Goal: Feedback & Contribution: Submit feedback/report problem

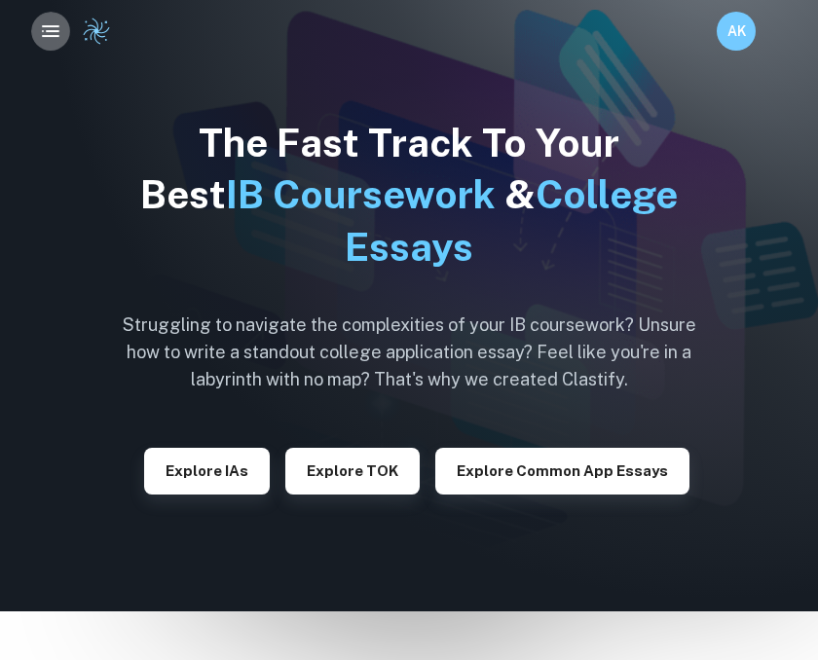
click at [47, 34] on icon "button" at bounding box center [50, 30] width 23 height 23
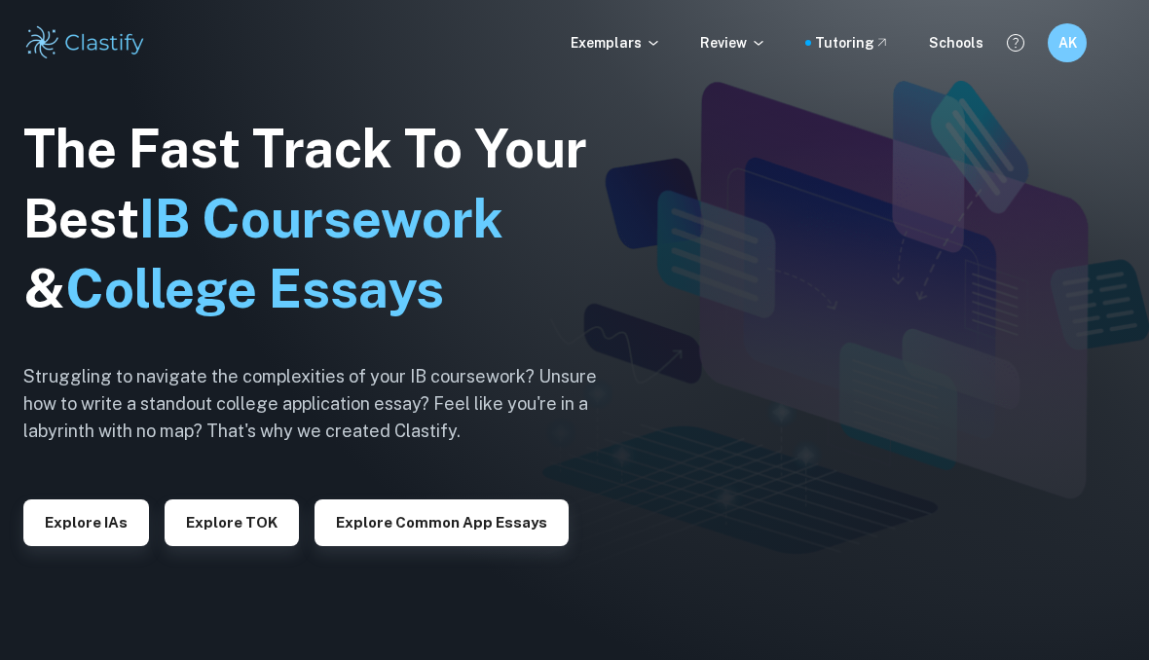
click at [749, 47] on p "Review" at bounding box center [733, 42] width 66 height 21
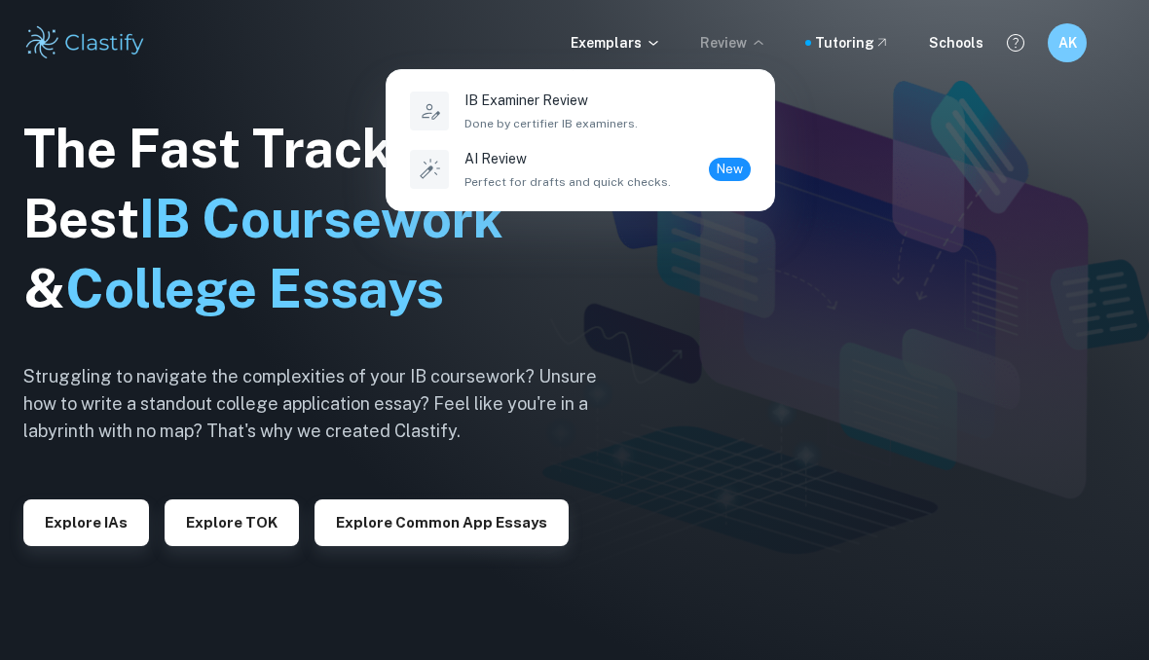
click at [616, 184] on span "Perfect for drafts and quick checks." at bounding box center [567, 182] width 206 height 18
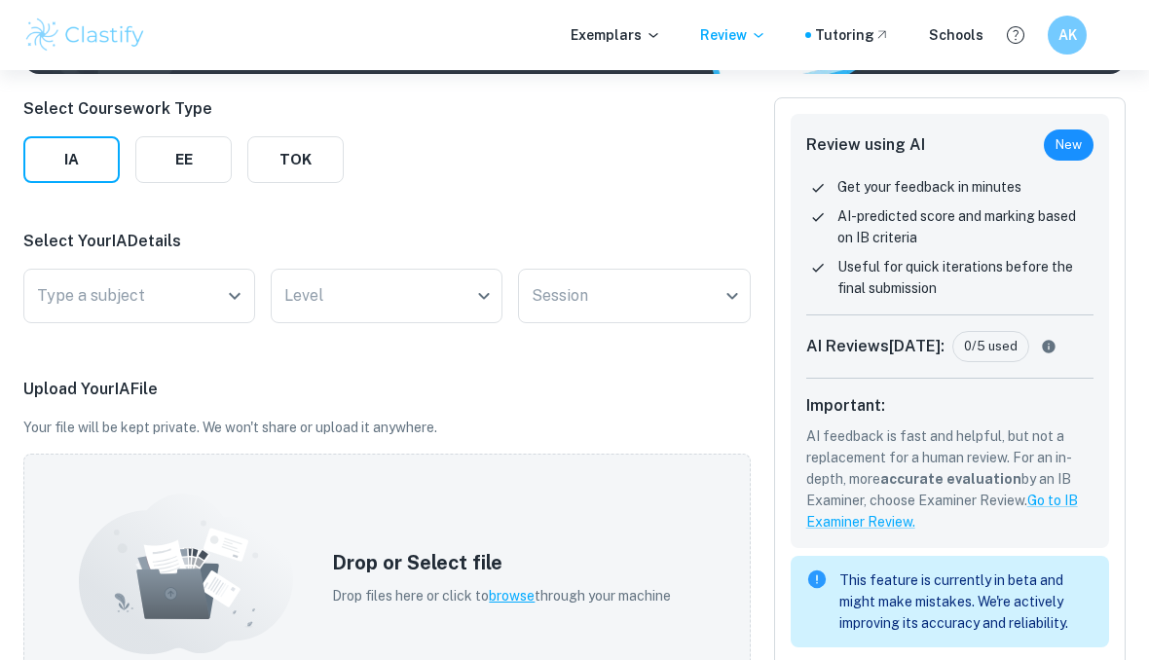
scroll to position [254, 0]
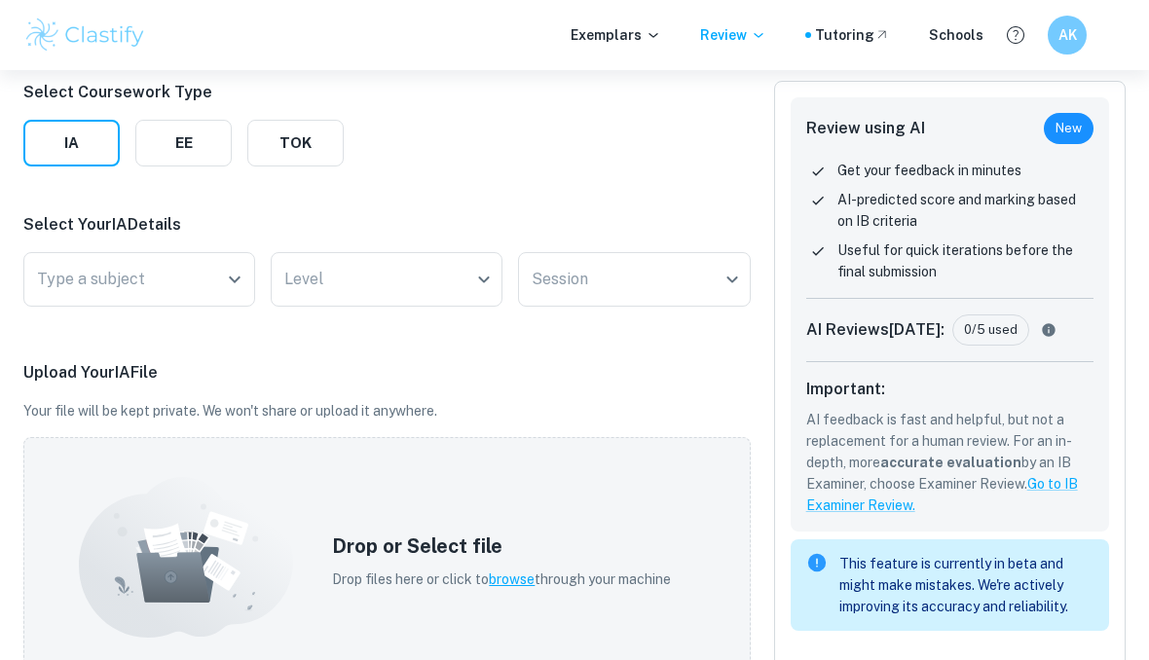
click at [209, 166] on button "EE" at bounding box center [183, 143] width 96 height 47
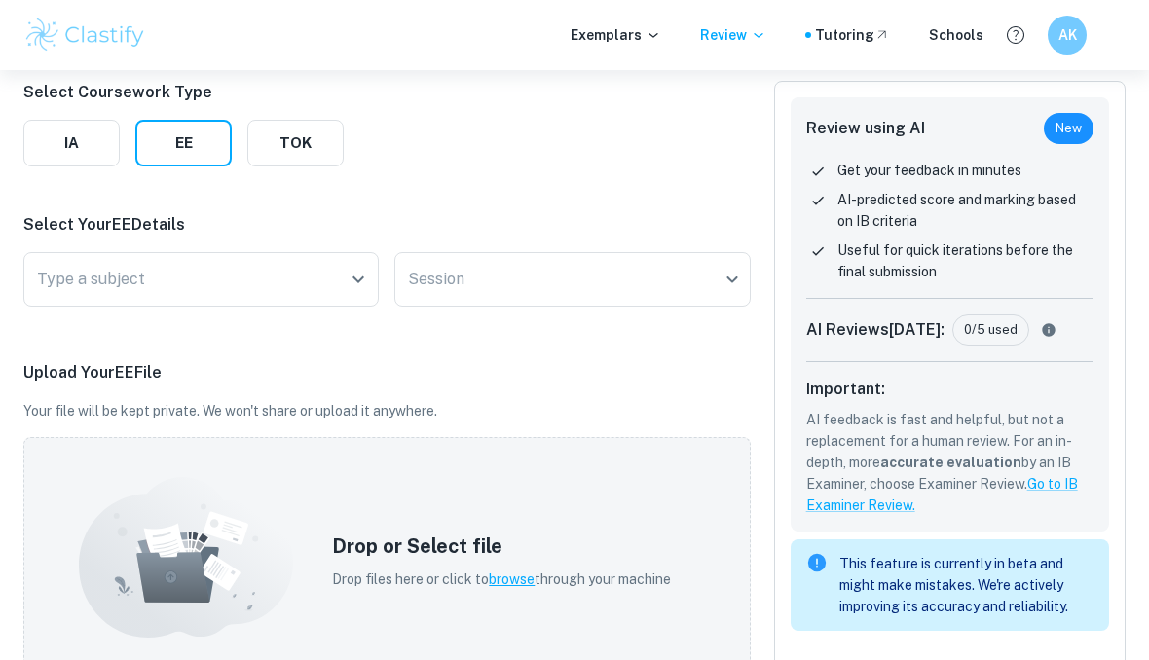
click at [213, 293] on input "Type a subject" at bounding box center [186, 279] width 309 height 37
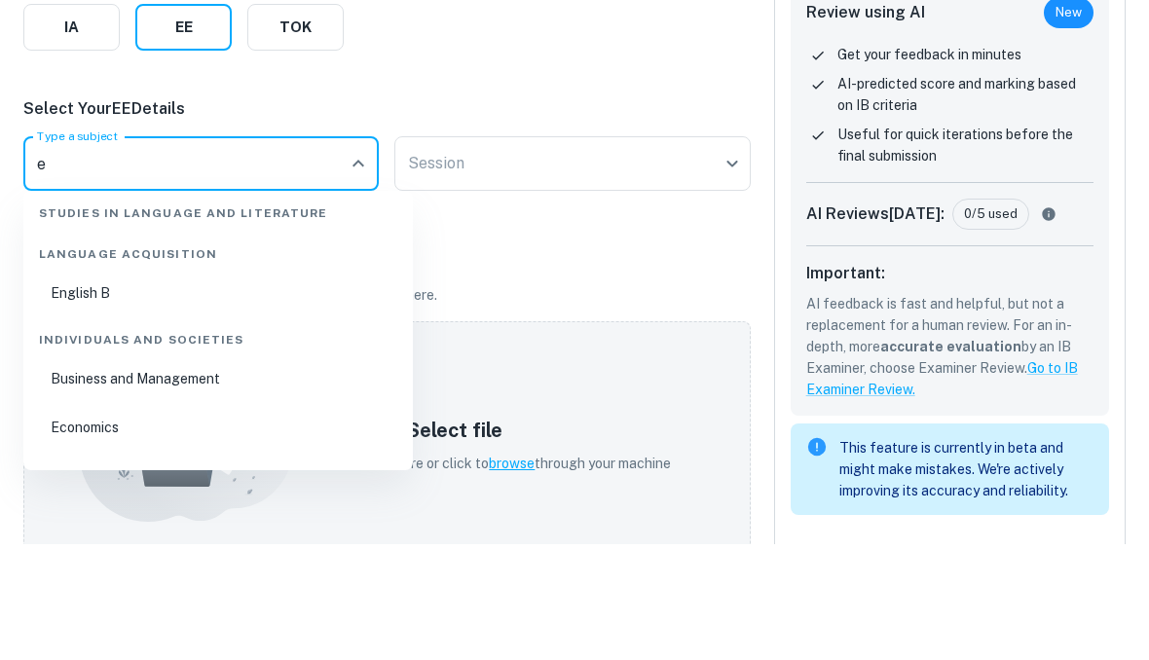
scroll to position [104, 0]
click at [217, 386] on li "English B" at bounding box center [218, 408] width 374 height 45
type input "English B"
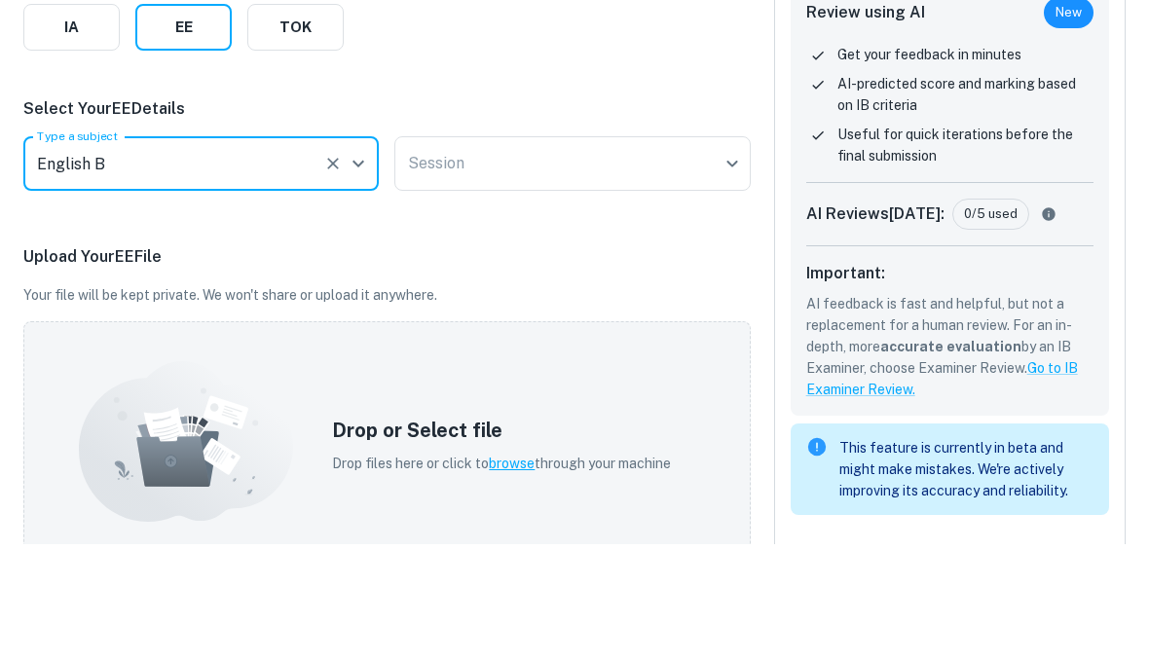
click at [515, 175] on body "We value your privacy We use cookies to enhance your browsing experience, serve…" at bounding box center [574, 146] width 1149 height 660
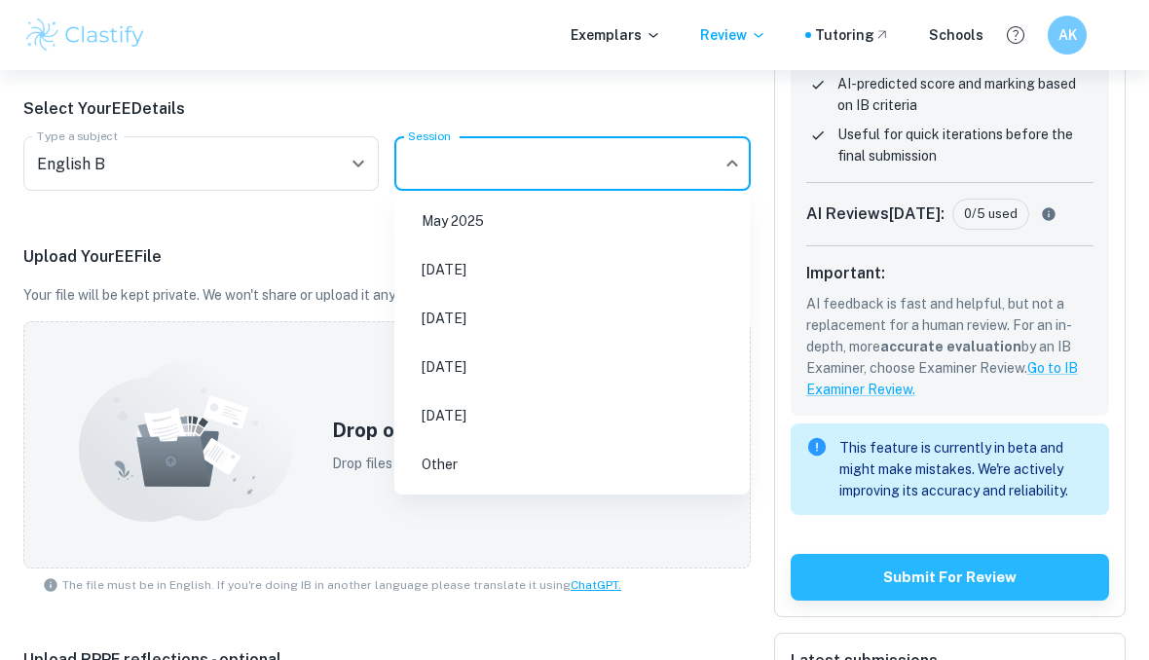
click at [488, 323] on li "[DATE]" at bounding box center [572, 318] width 340 height 45
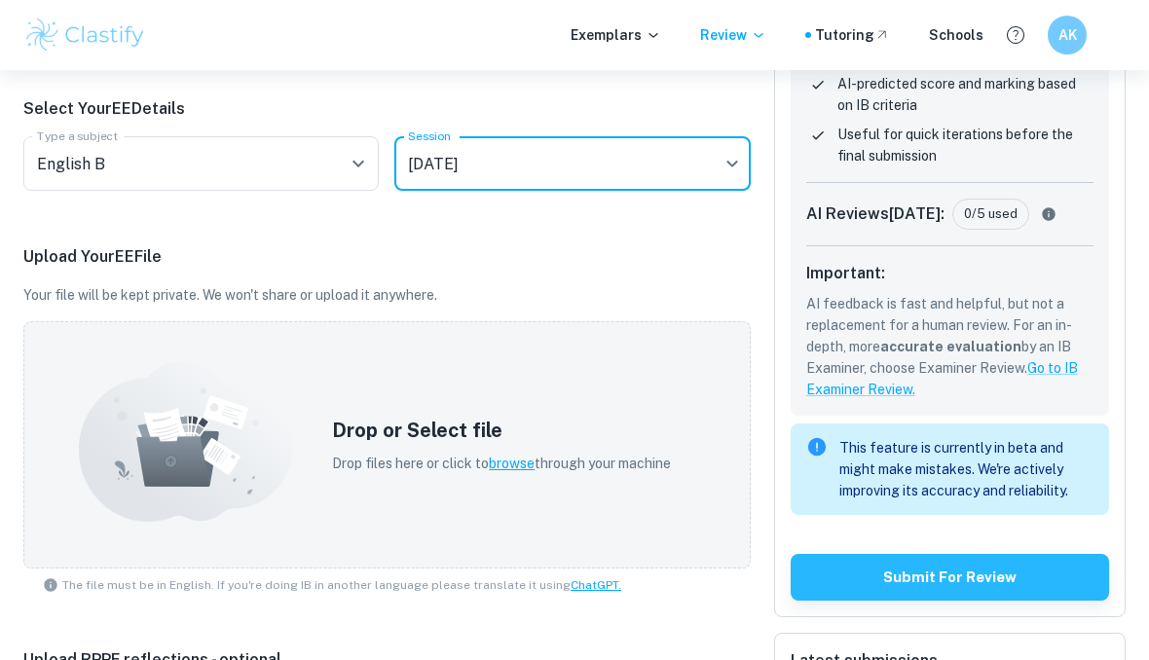
type input "M26"
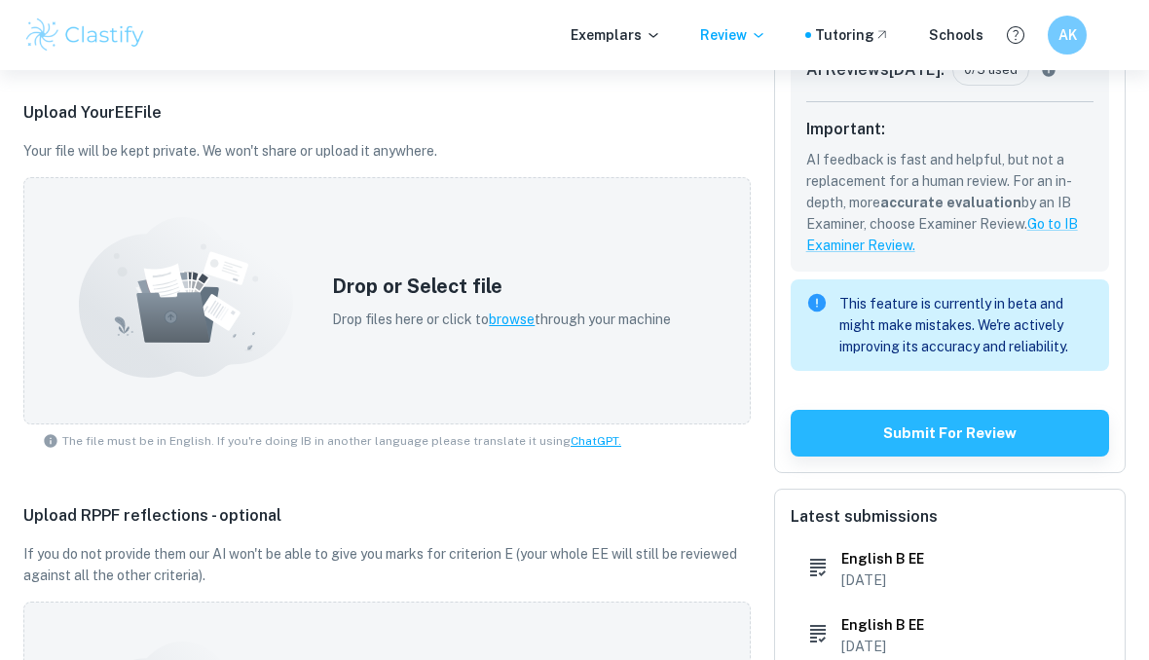
scroll to position [526, 0]
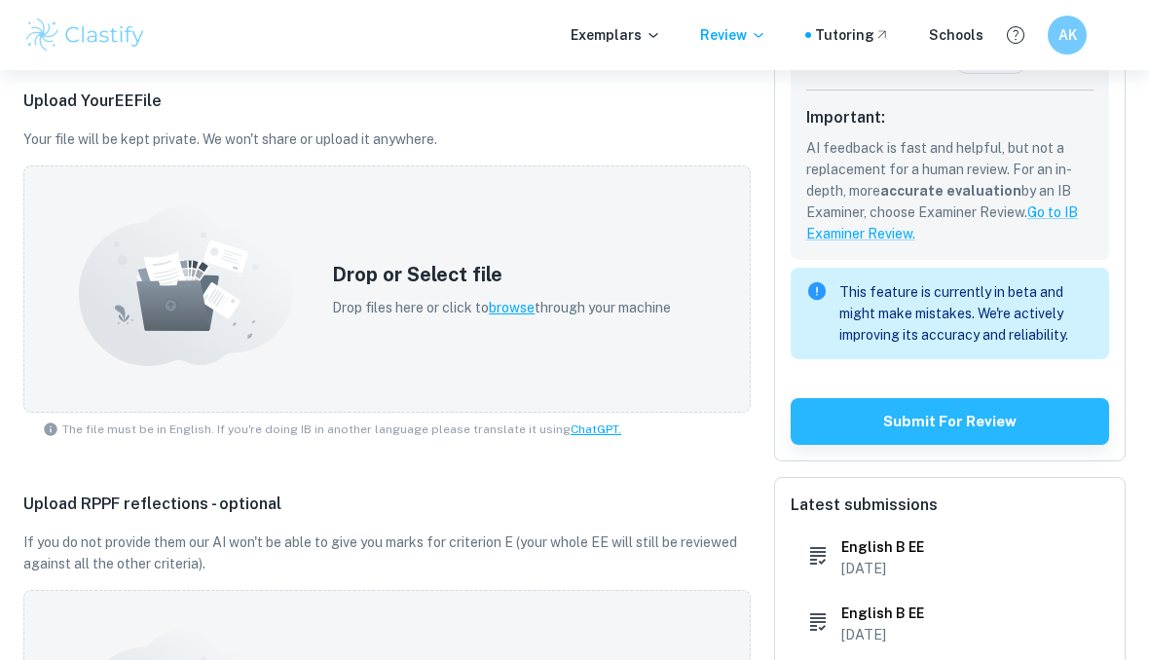
click at [512, 314] on span "browse" at bounding box center [512, 308] width 46 height 16
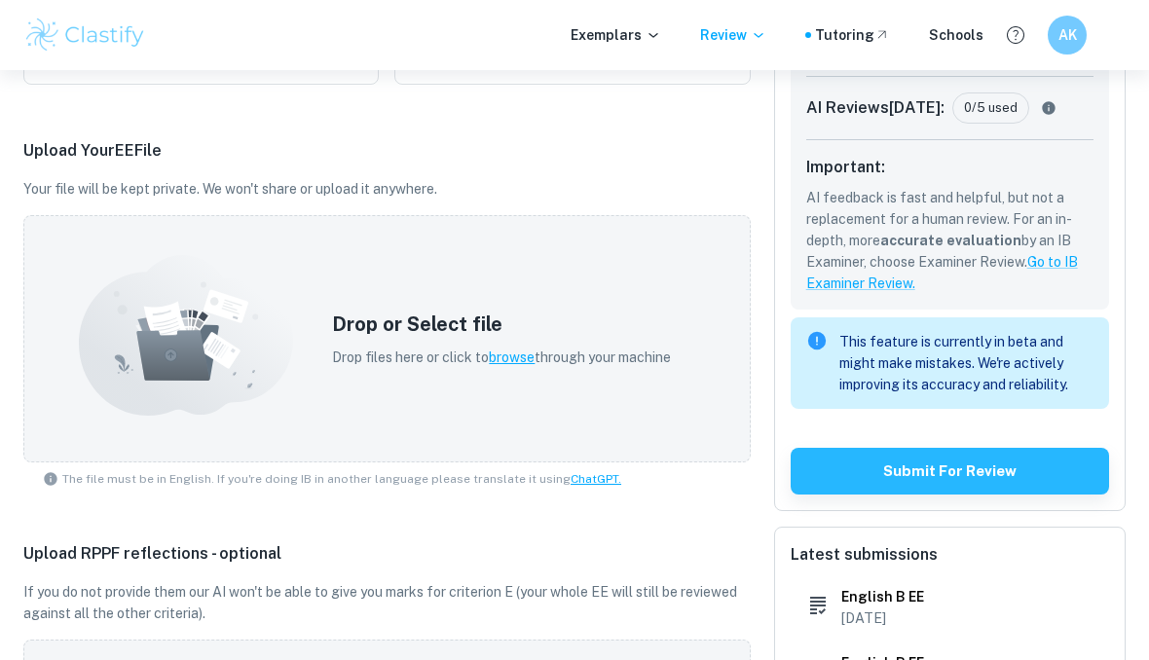
click at [529, 355] on span "browse" at bounding box center [512, 358] width 46 height 16
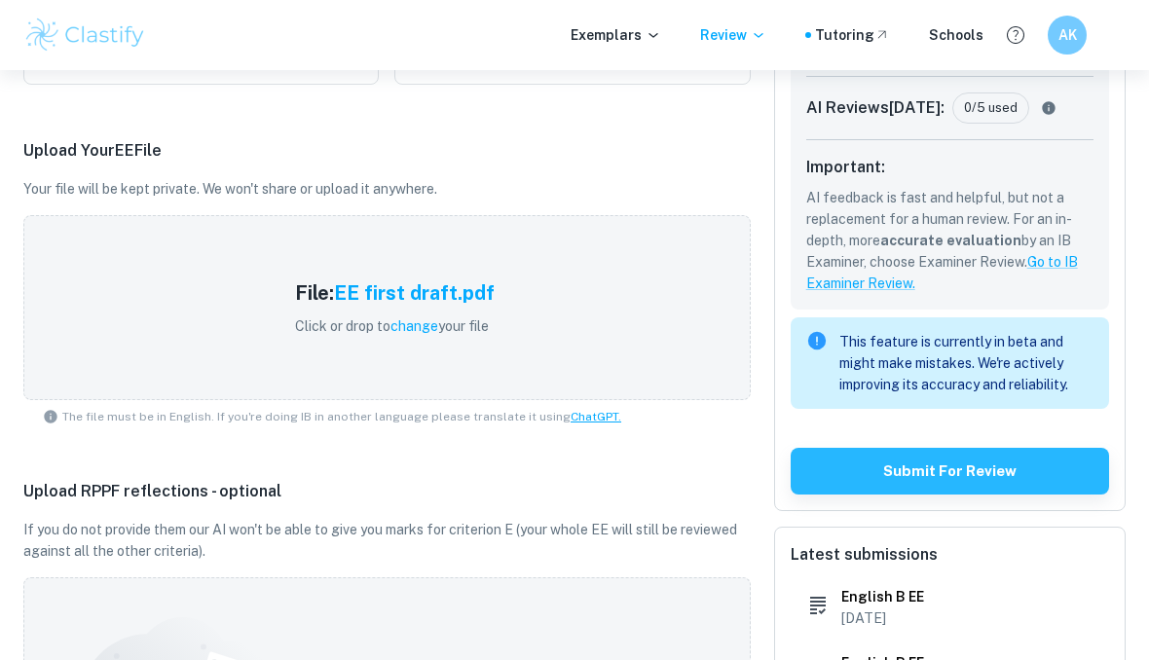
click at [817, 476] on button "Submit for review" at bounding box center [950, 471] width 318 height 47
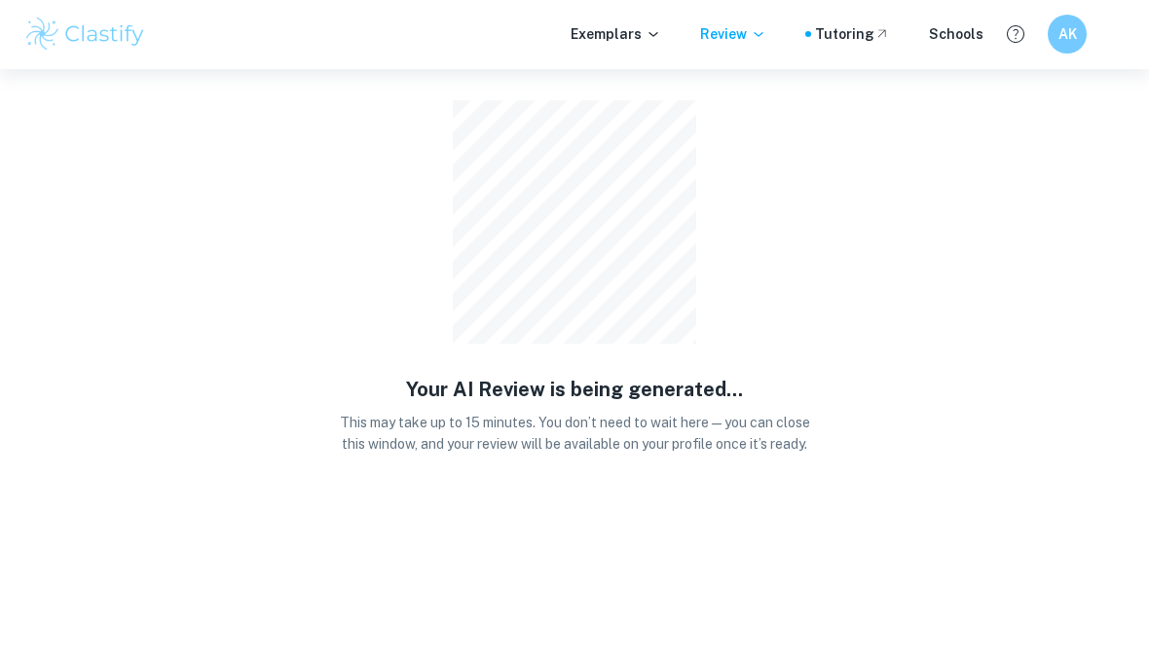
scroll to position [70, 0]
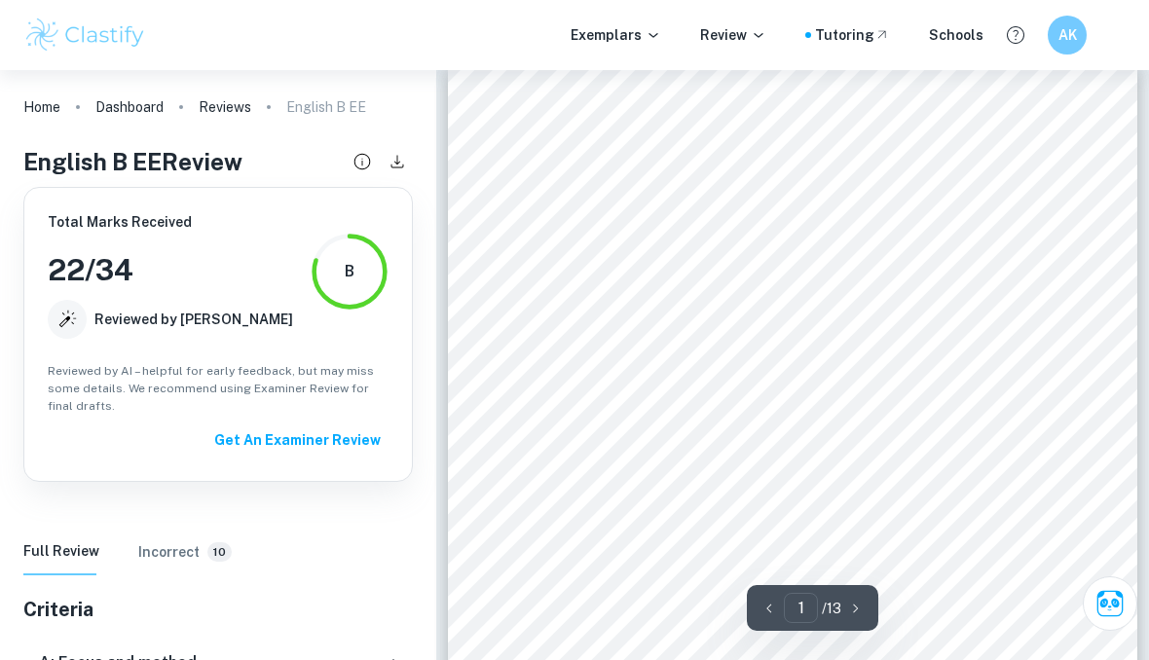
scroll to position [17, 0]
type input "13"
click at [80, 273] on h3 "22 / 34" at bounding box center [170, 270] width 245 height 44
click at [80, 272] on h3 "22 / 34" at bounding box center [170, 270] width 245 height 44
